Goal: Transaction & Acquisition: Obtain resource

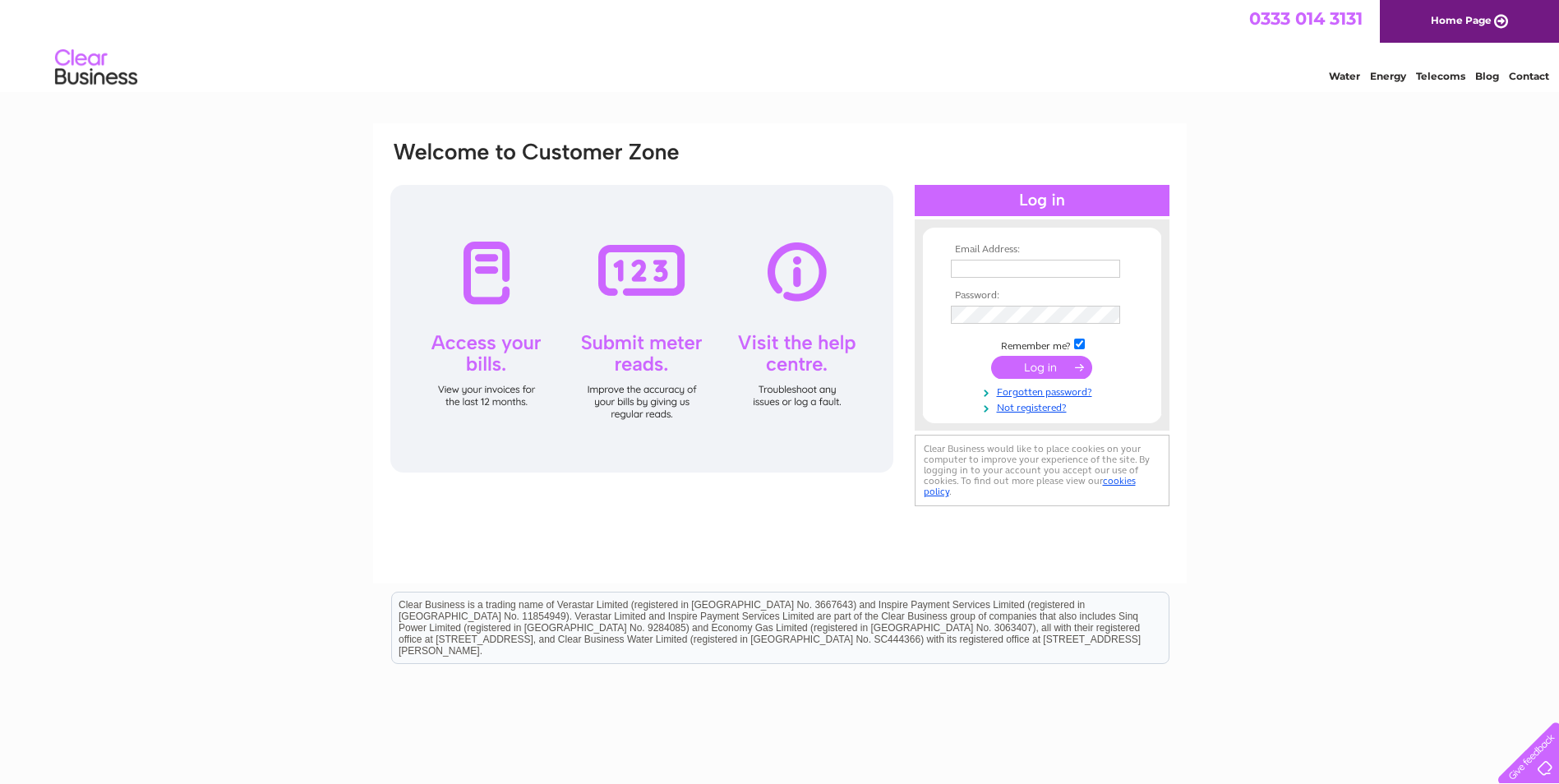
type input "[EMAIL_ADDRESS][DOMAIN_NAME]"
click at [1037, 365] on input "submit" at bounding box center [1042, 367] width 101 height 23
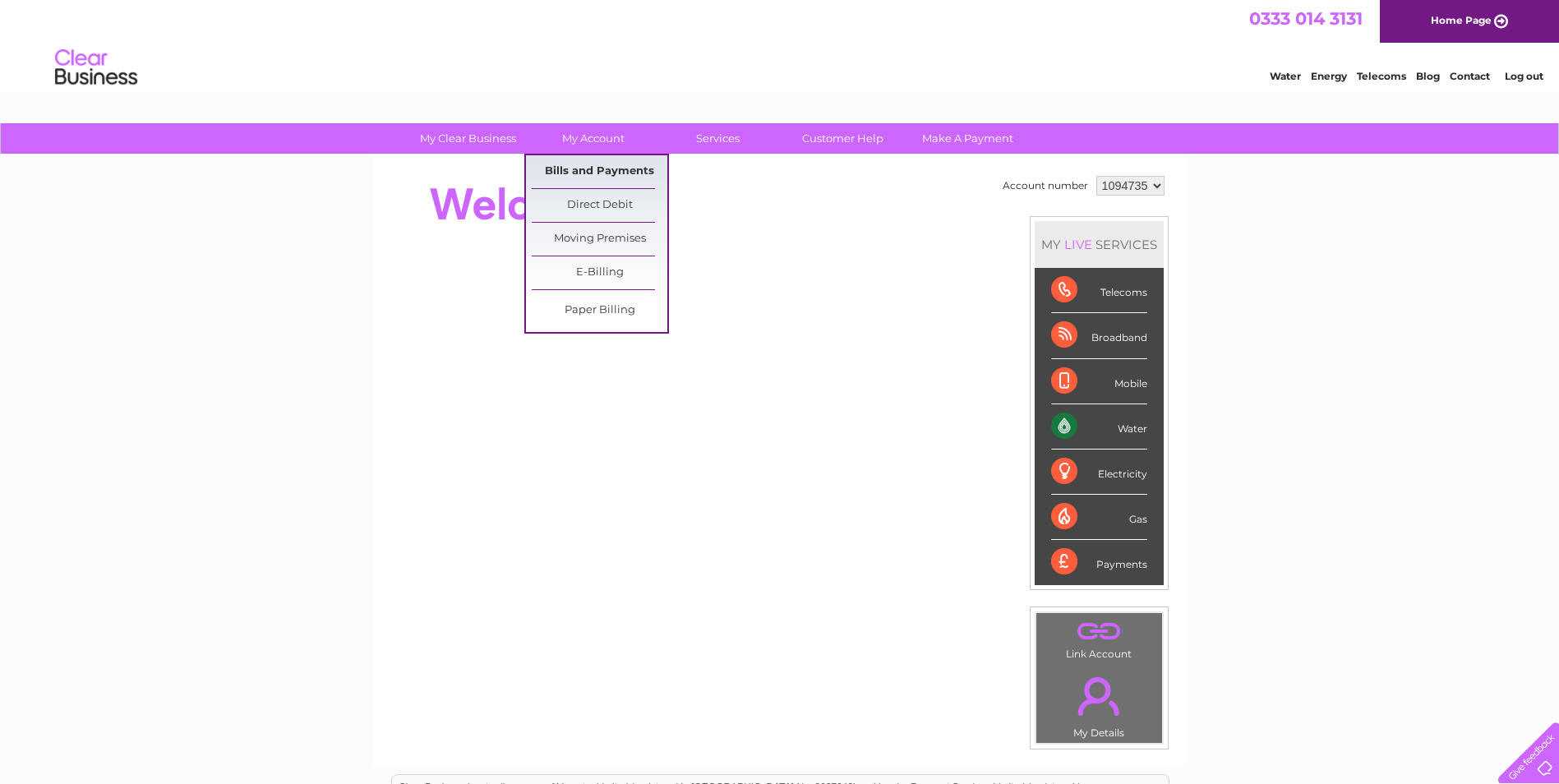
click at [603, 169] on link "Bills and Payments" at bounding box center [599, 172] width 135 height 33
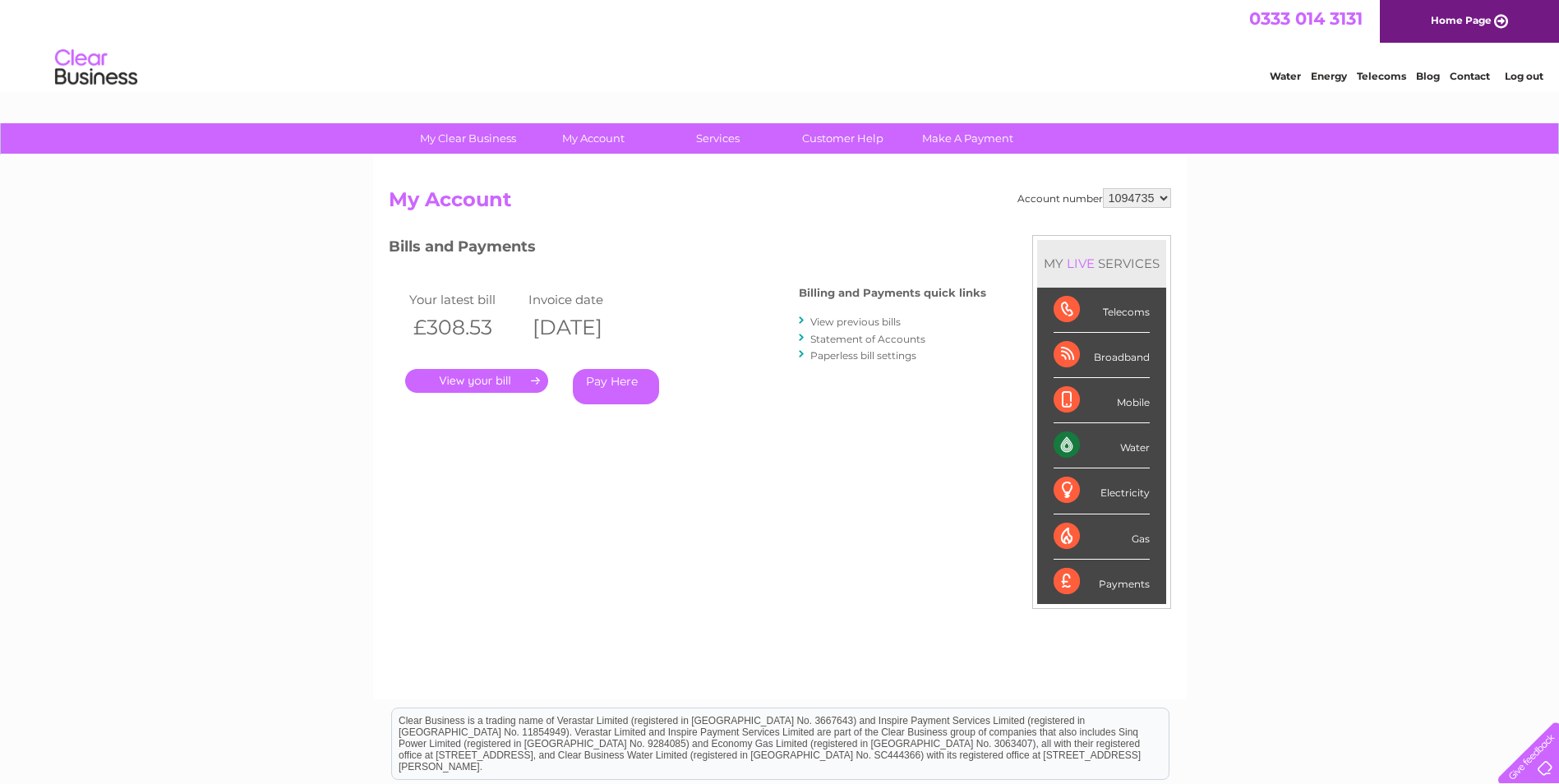
click at [498, 386] on link "." at bounding box center [476, 381] width 143 height 24
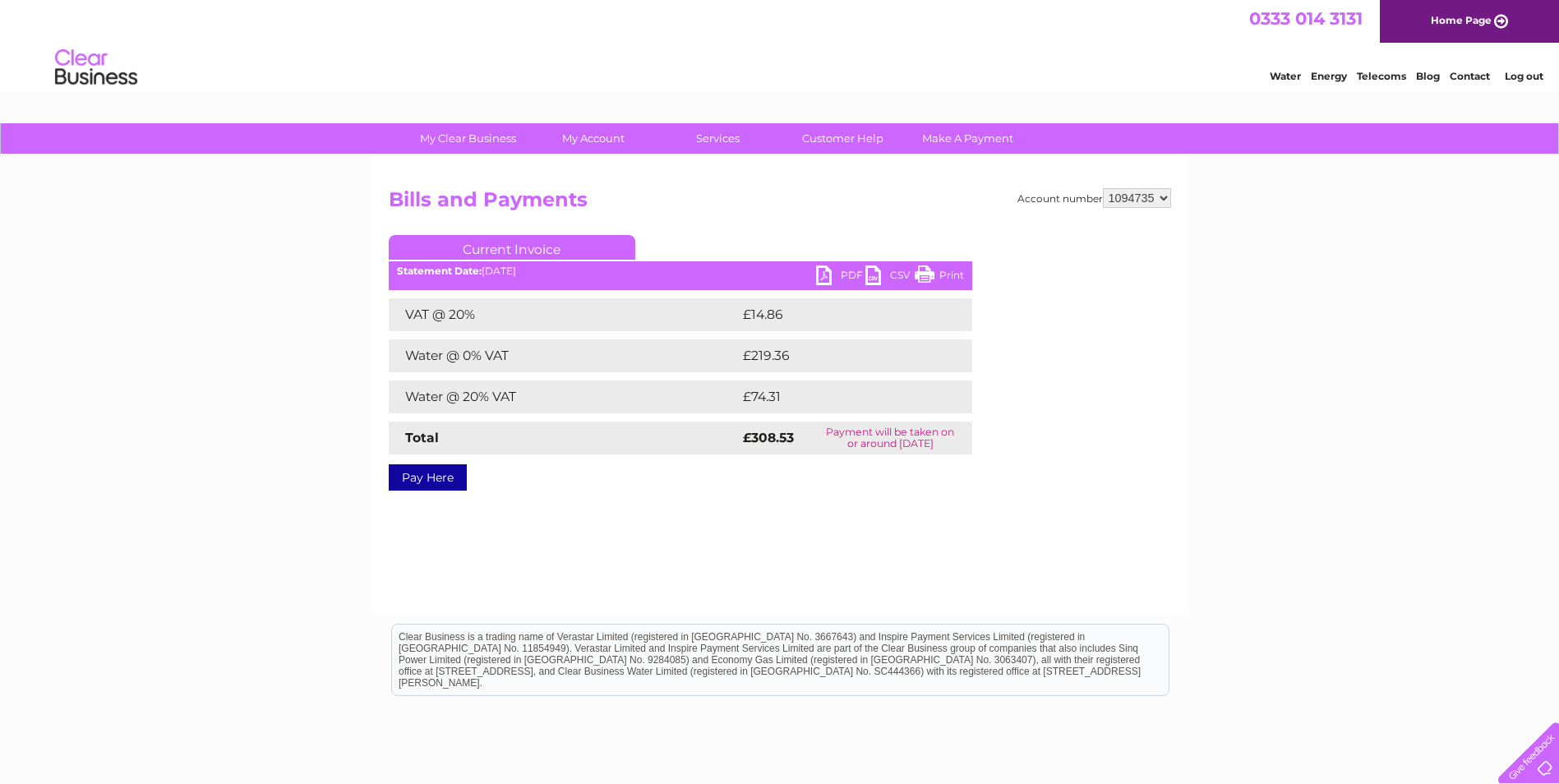
click at [848, 275] on link "PDF" at bounding box center [841, 277] width 50 height 24
